Goal: Navigation & Orientation: Find specific page/section

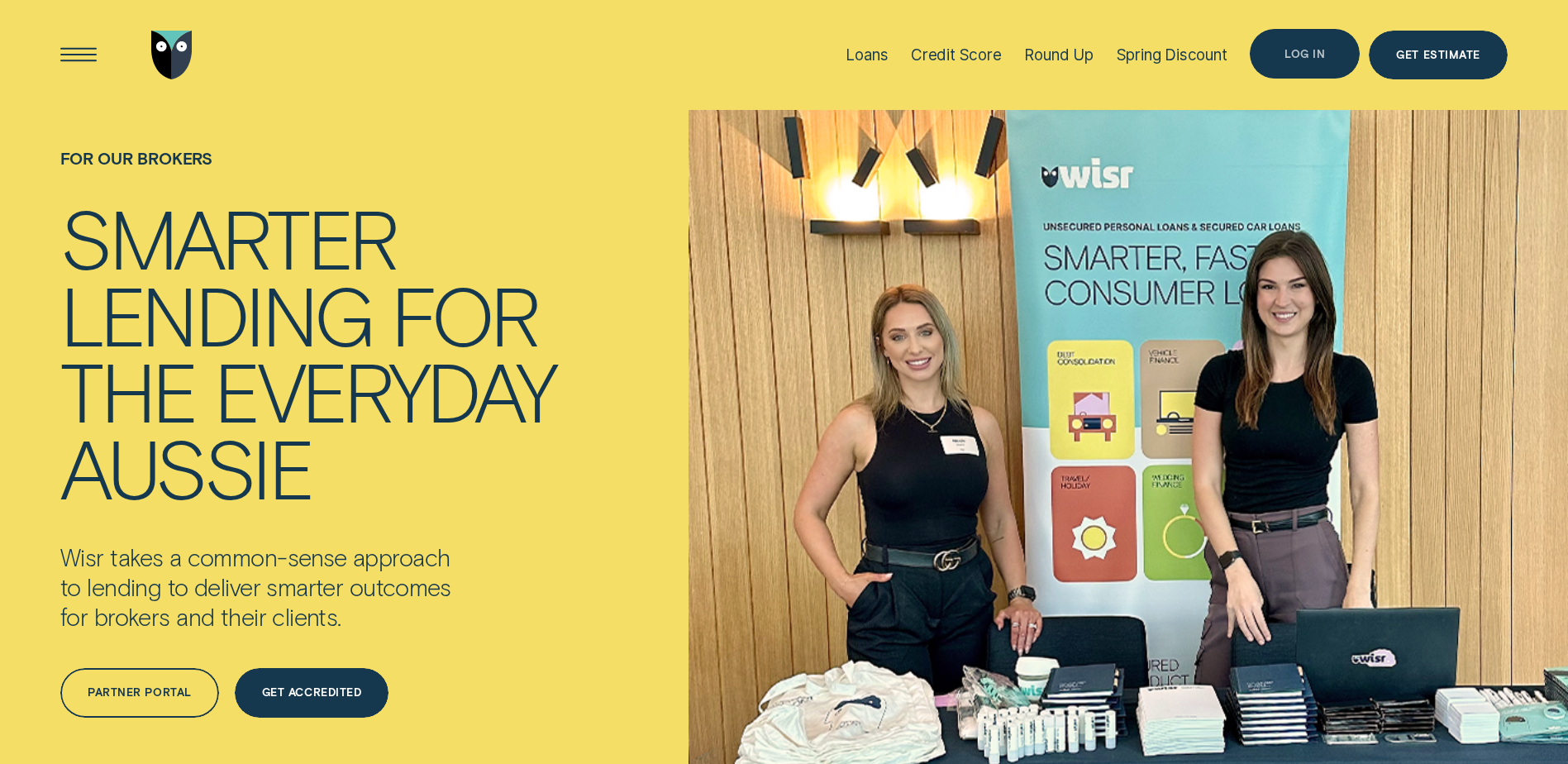
click at [1315, 67] on div "Log in" at bounding box center [1305, 53] width 110 height 49
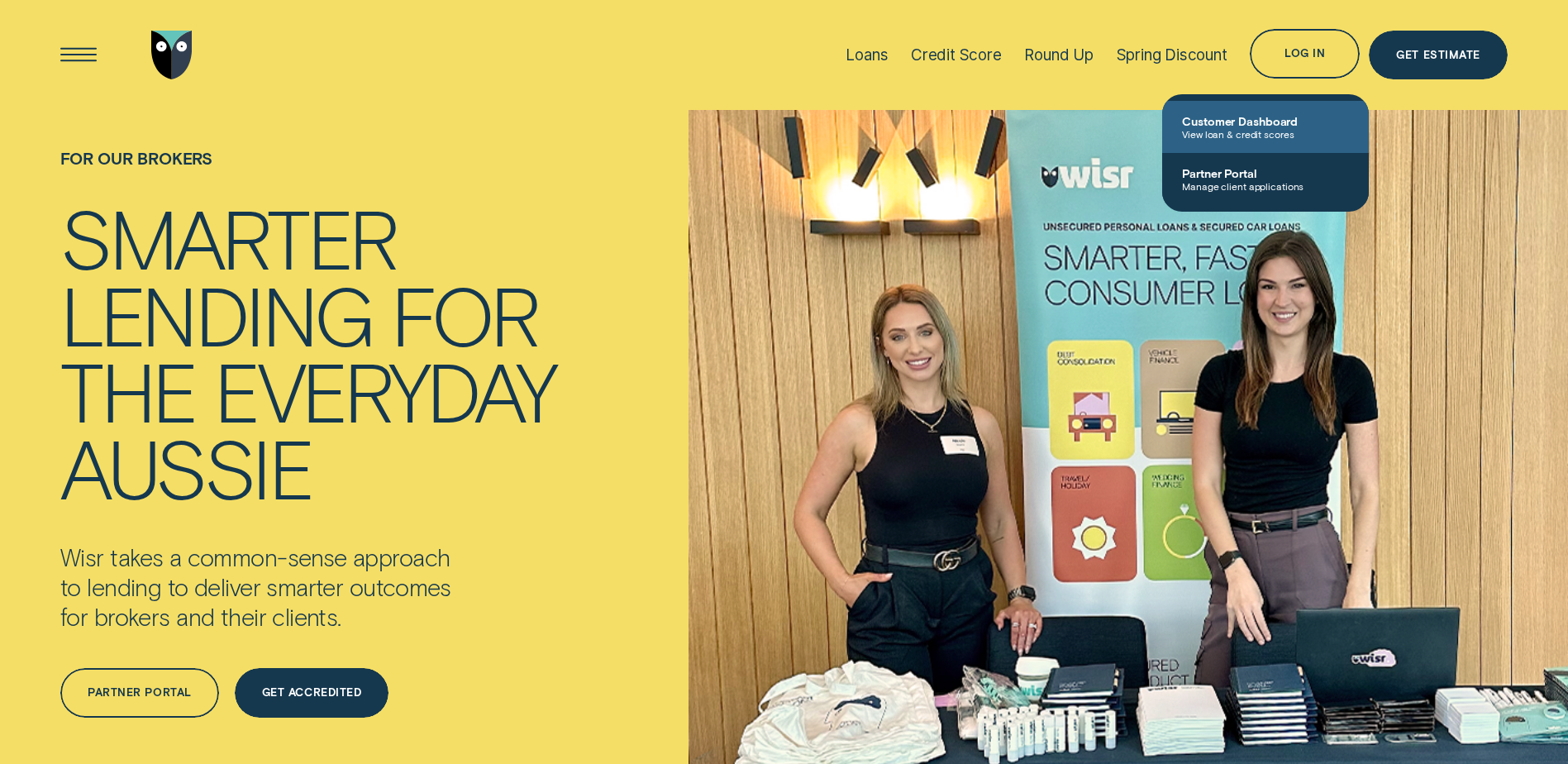
click at [1229, 131] on span "View loan & credit scores" at bounding box center [1266, 133] width 167 height 12
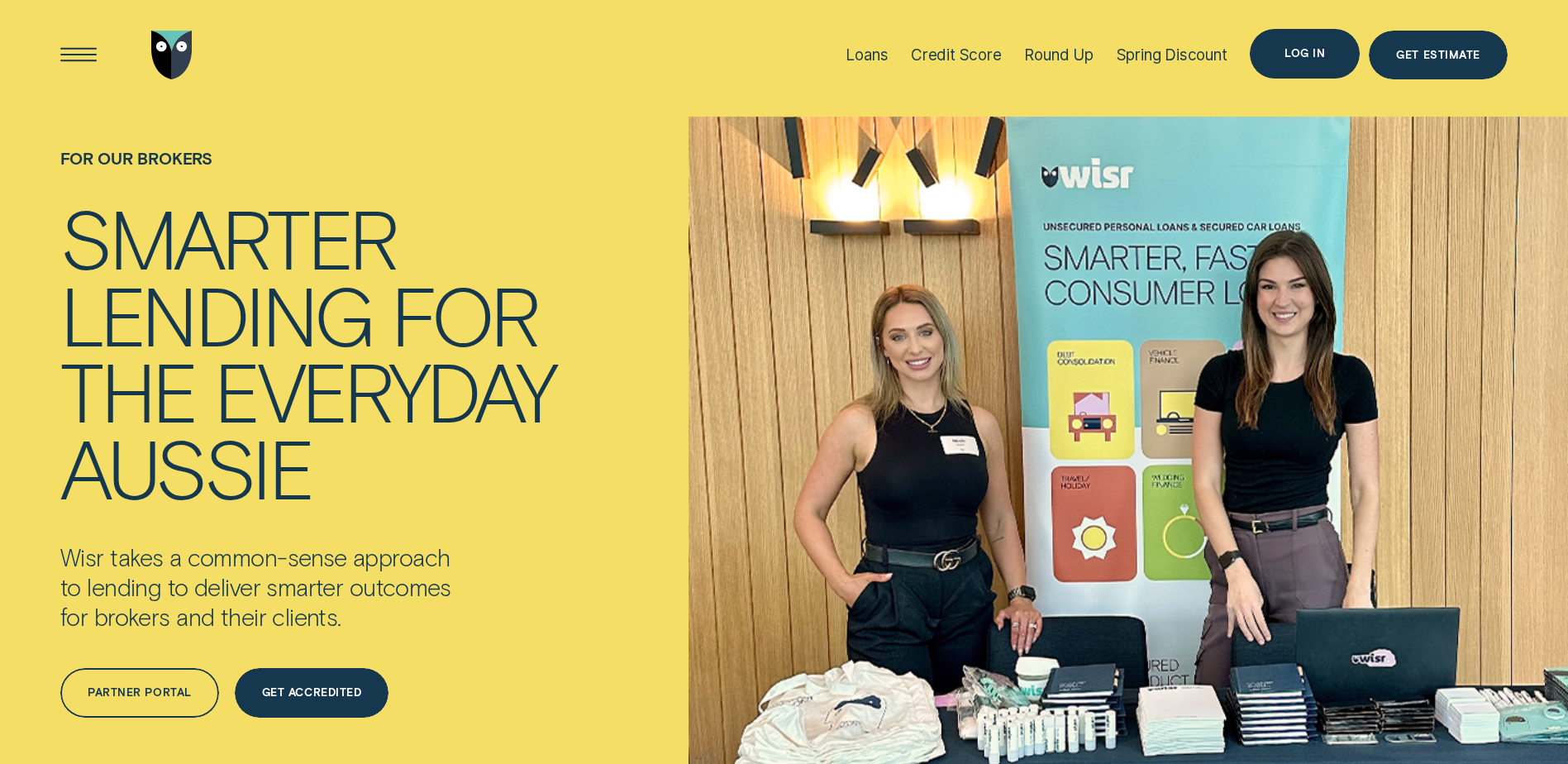
click at [1319, 66] on div "Log in" at bounding box center [1305, 53] width 110 height 49
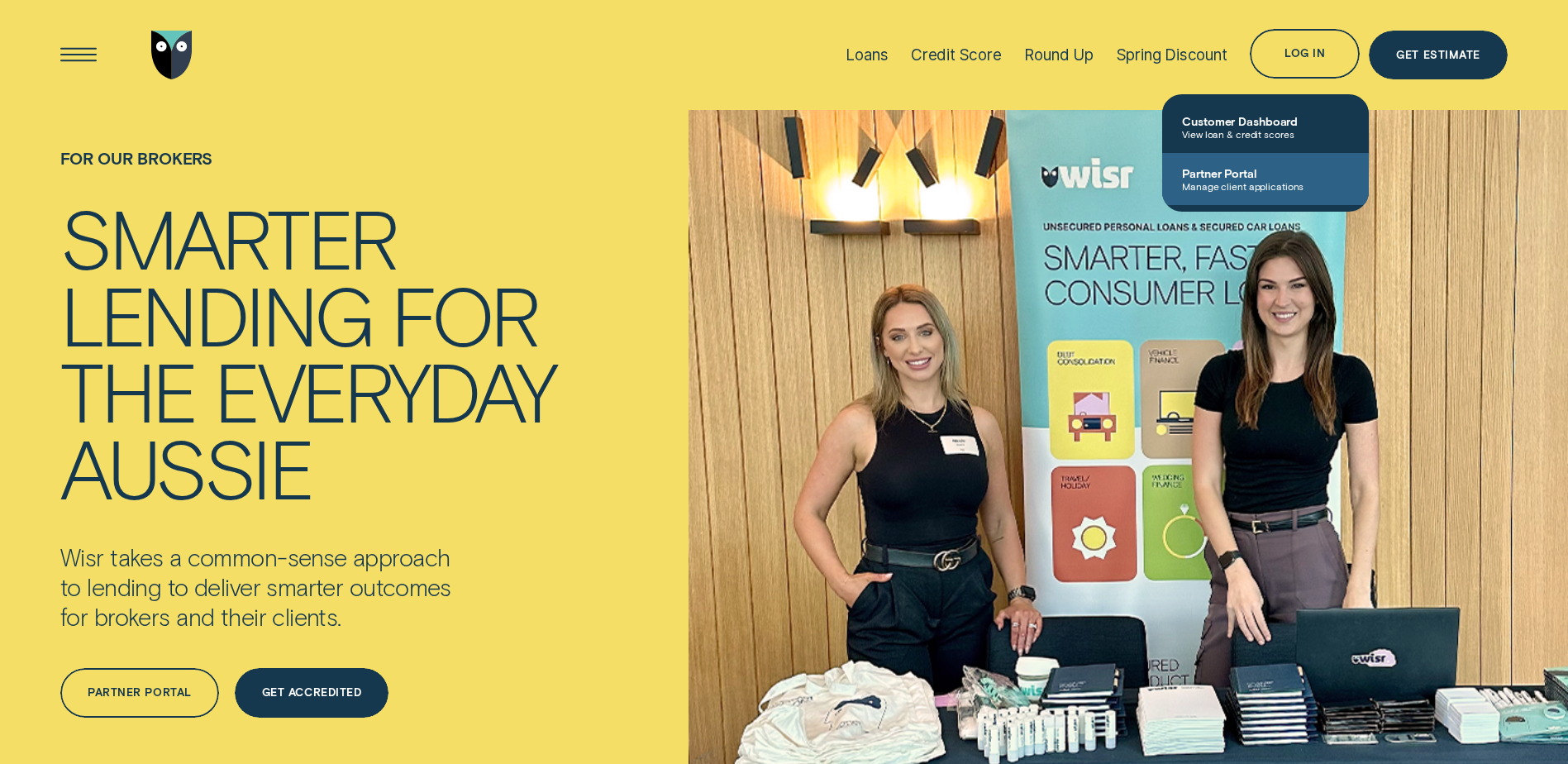
click at [1260, 162] on link "Partner Portal Manage client applications" at bounding box center [1266, 179] width 207 height 52
